Goal: Task Accomplishment & Management: Use online tool/utility

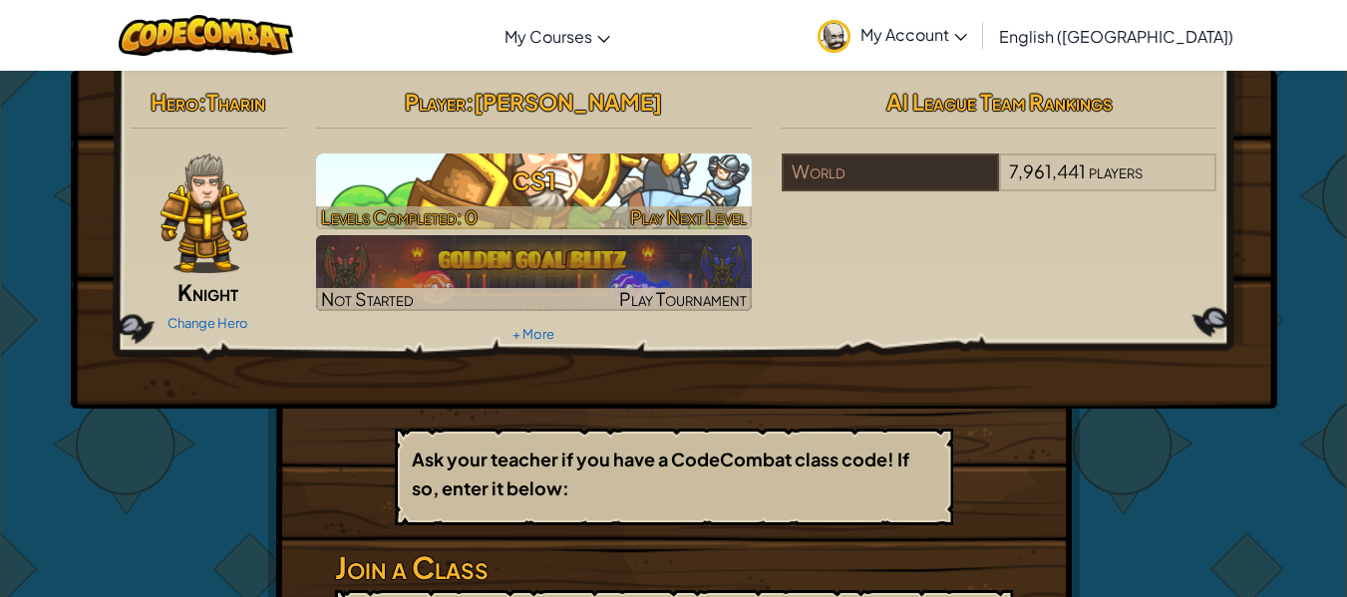
click at [508, 208] on div at bounding box center [534, 217] width 436 height 23
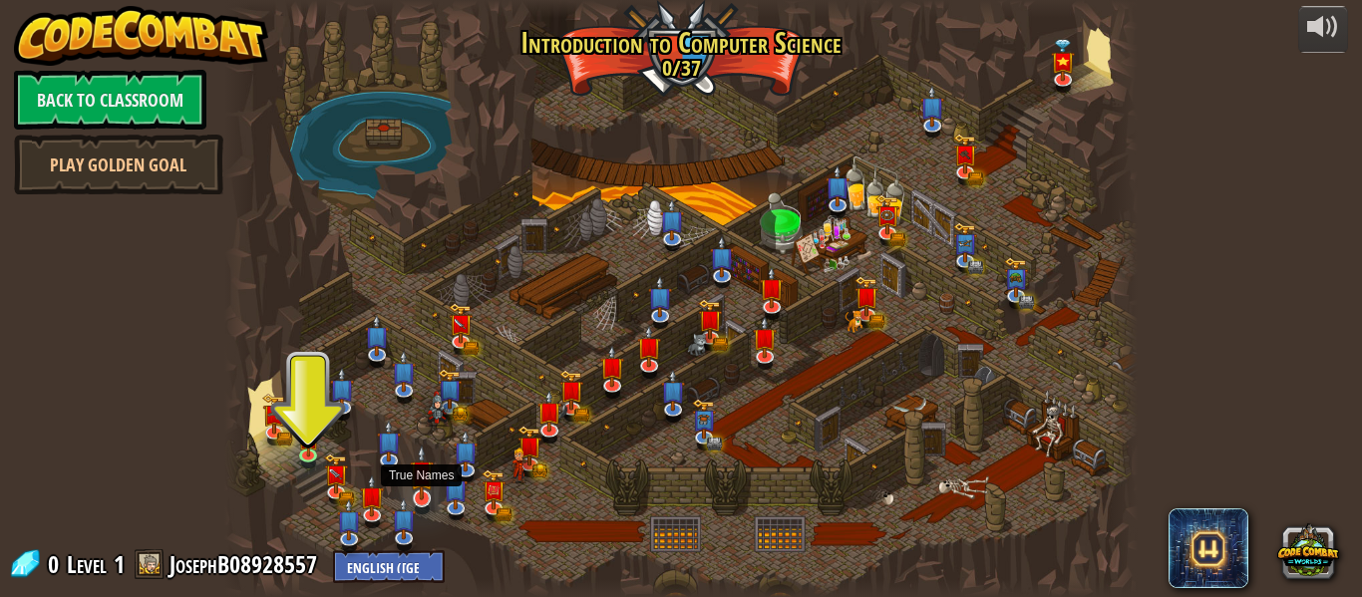
click at [425, 487] on img at bounding box center [422, 473] width 24 height 56
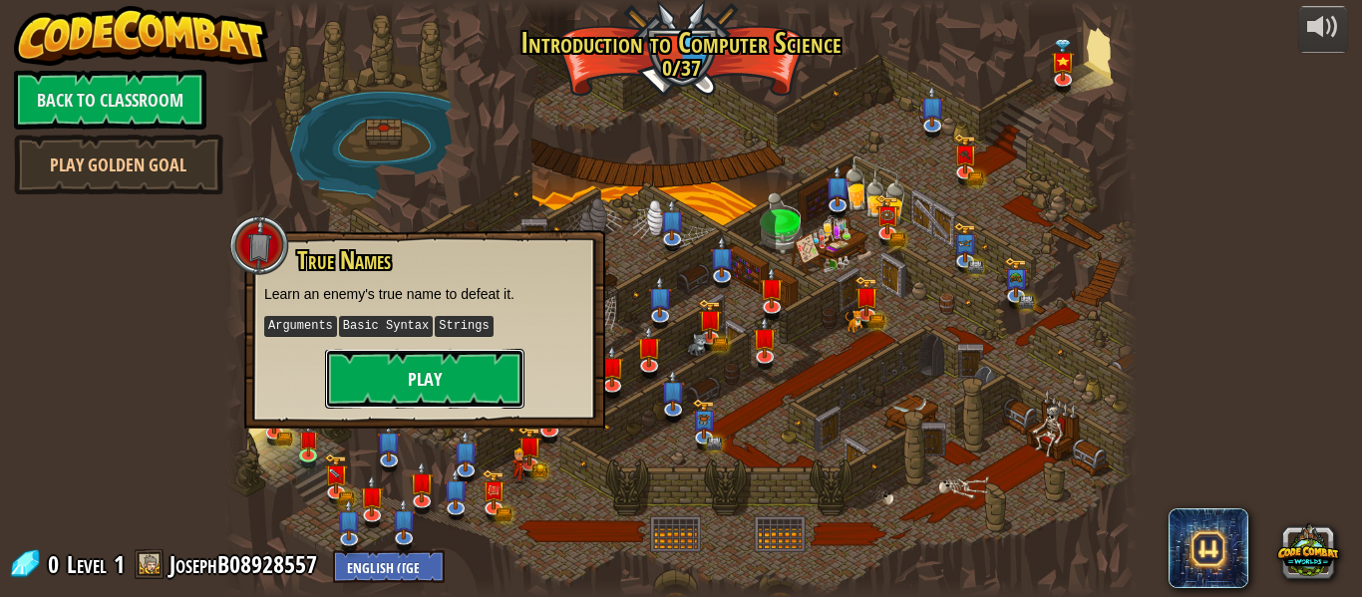
click at [421, 376] on button "Play" at bounding box center [424, 379] width 199 height 60
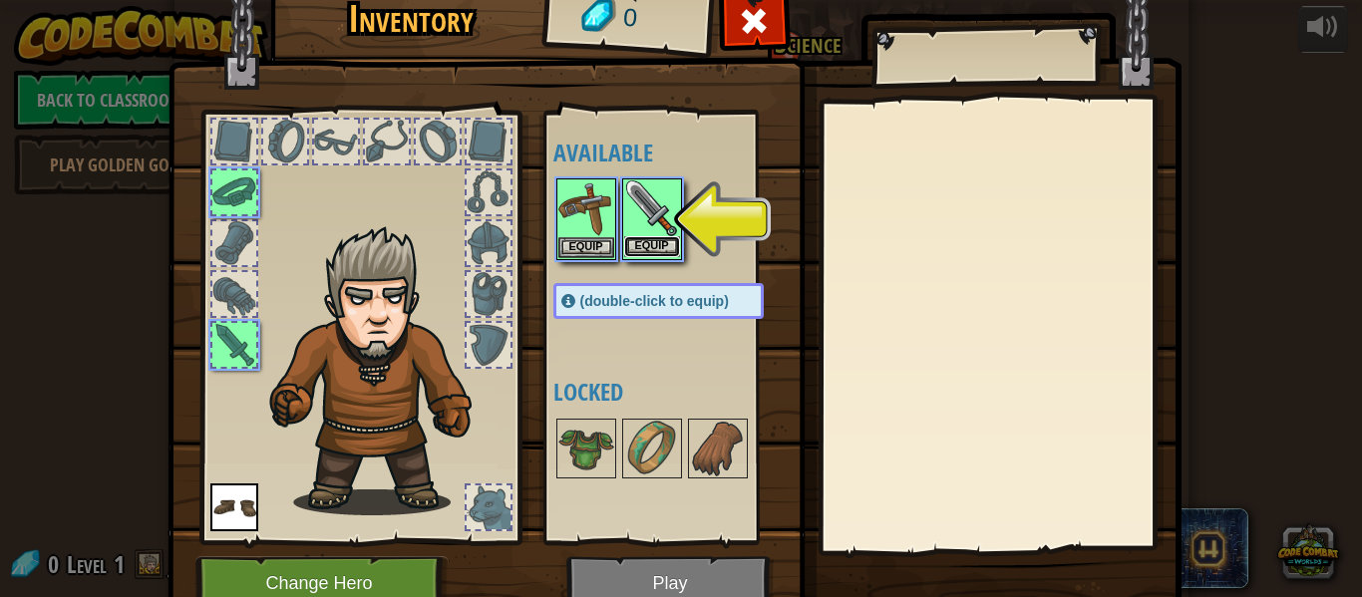
click at [646, 238] on button "Equip" at bounding box center [652, 246] width 56 height 21
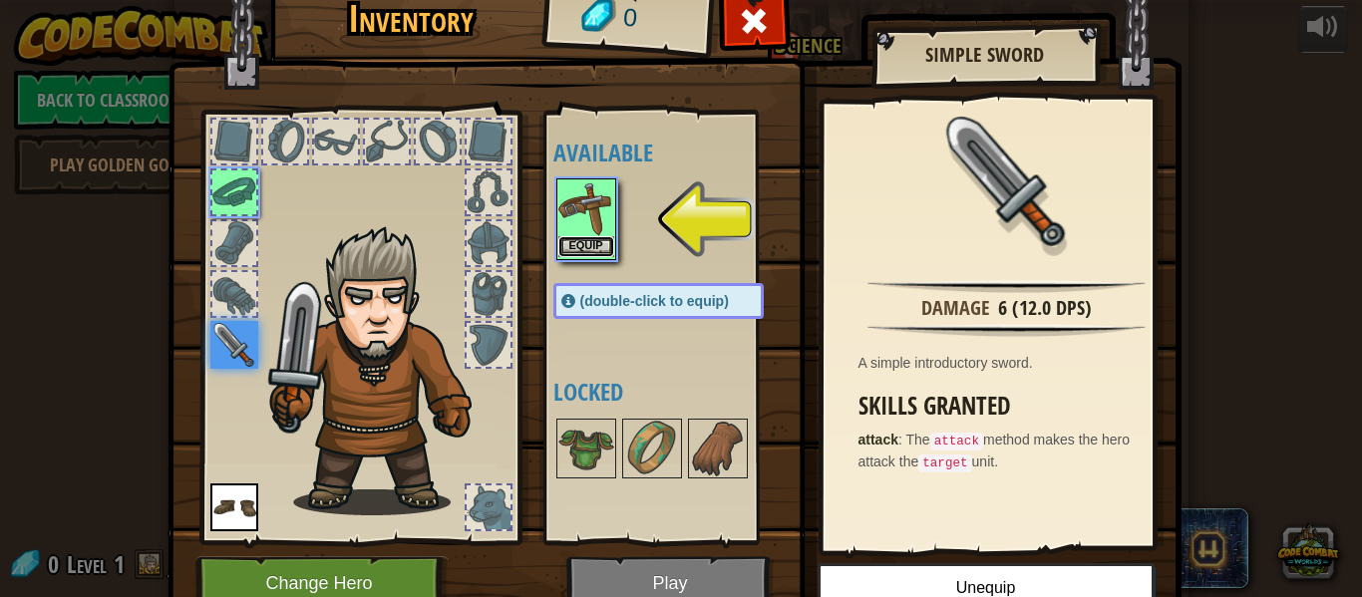
click at [575, 241] on button "Equip" at bounding box center [586, 246] width 56 height 21
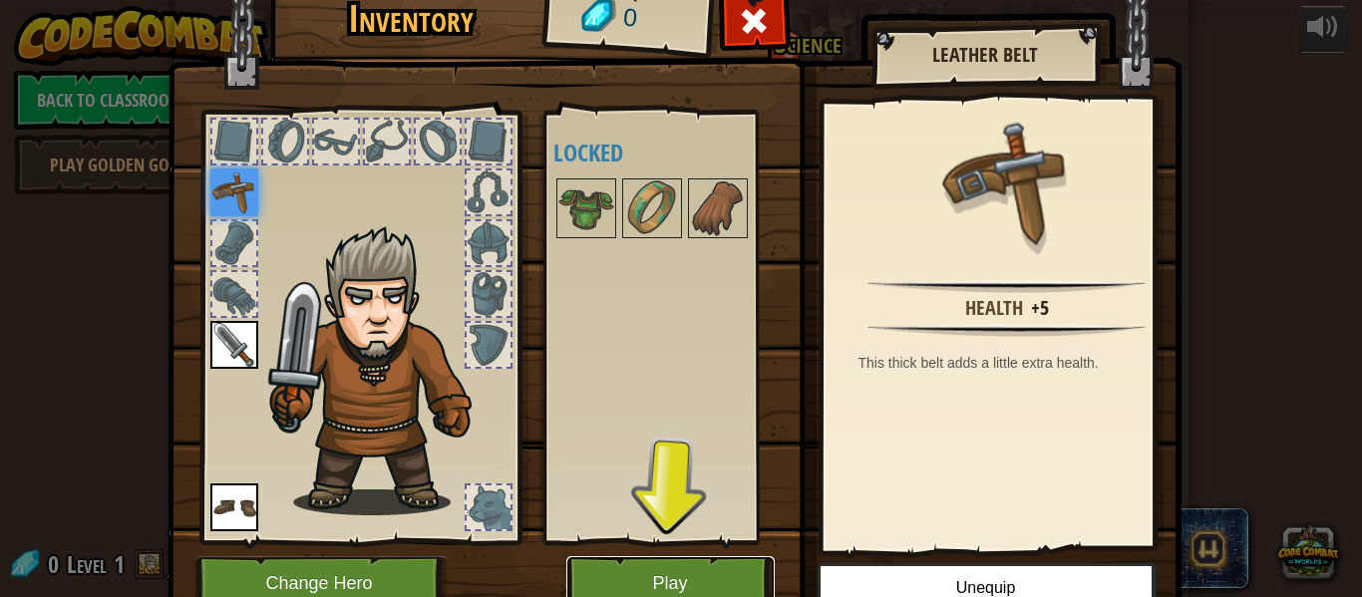
click at [609, 578] on button "Play" at bounding box center [670, 583] width 208 height 55
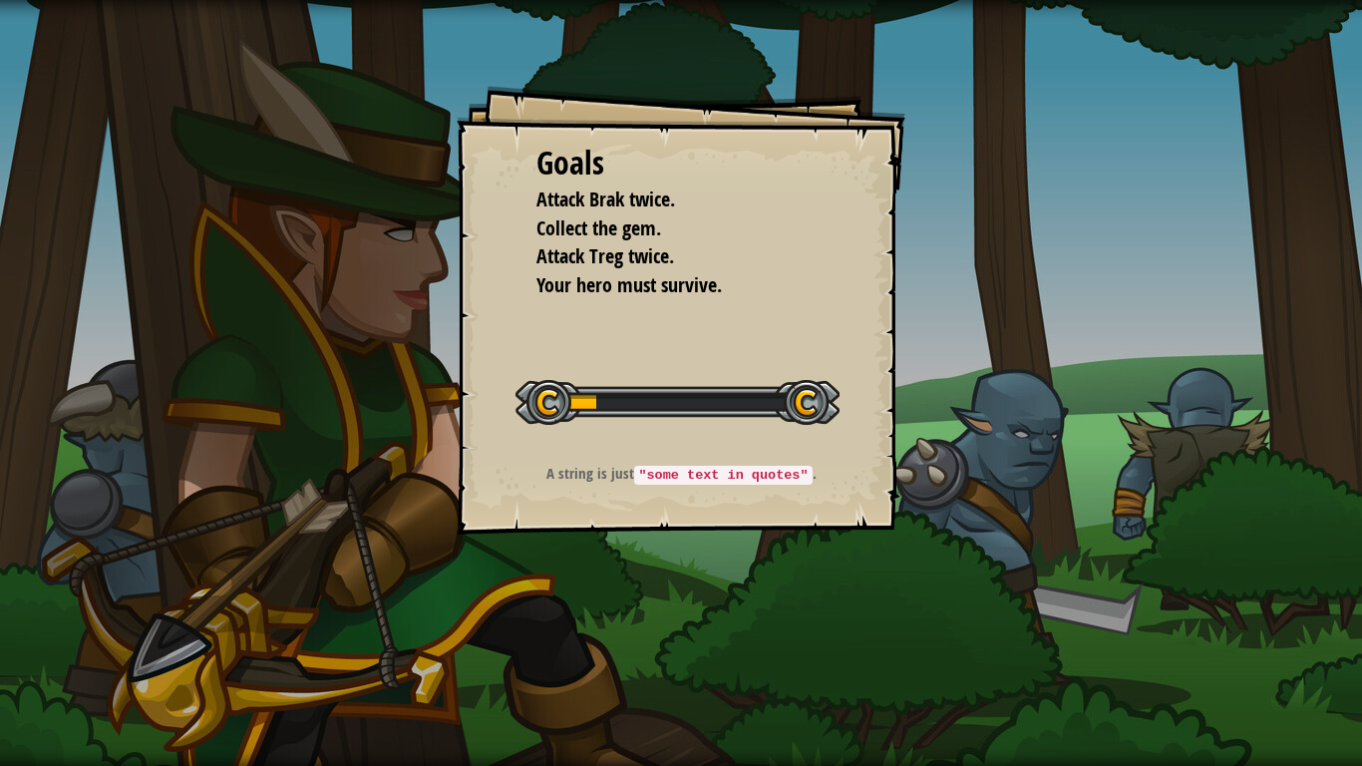
click at [596, 397] on div at bounding box center [677, 402] width 324 height 45
click at [630, 596] on div "Goals Attack Brak twice. Collect the gem. Attack Treg twice. Your hero must sur…" at bounding box center [681, 383] width 1362 height 766
